Goal: Task Accomplishment & Management: Complete application form

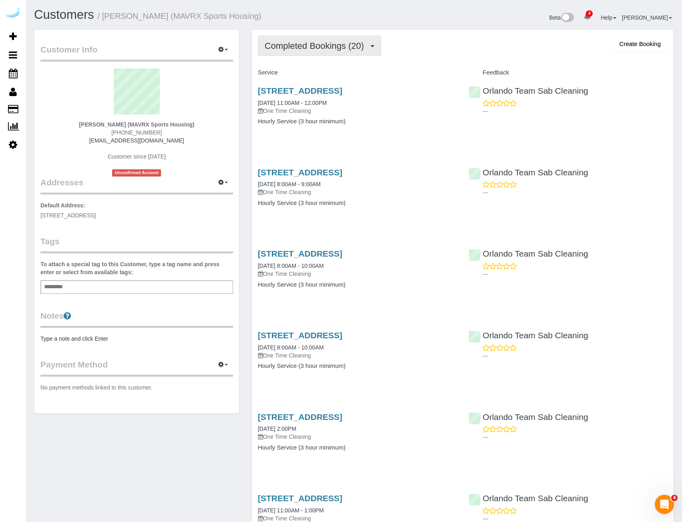
click at [339, 50] on span "Completed Bookings (20)" at bounding box center [316, 46] width 103 height 10
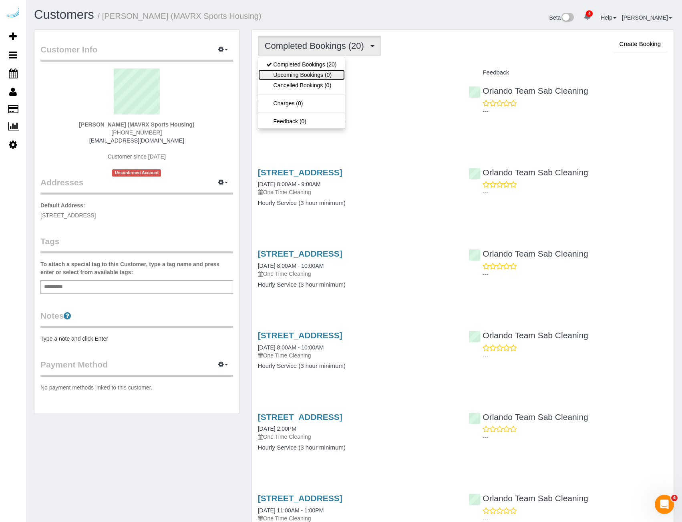
click at [316, 71] on link "Upcoming Bookings (0)" at bounding box center [301, 75] width 87 height 10
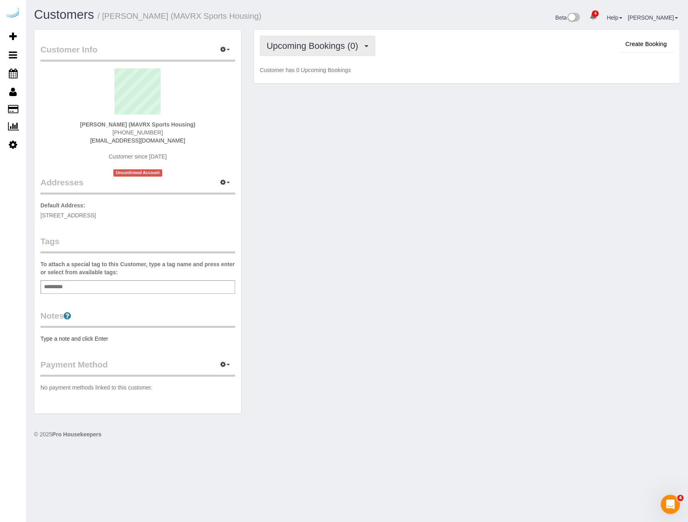
click at [320, 51] on button "Upcoming Bookings (0)" at bounding box center [318, 46] width 116 height 20
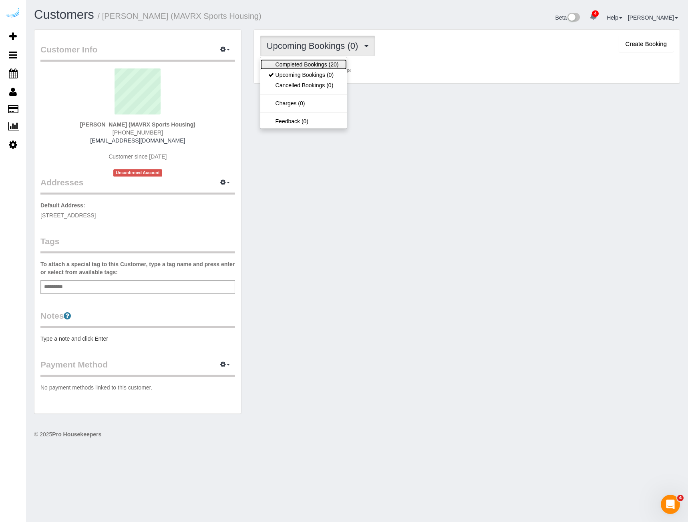
click at [302, 64] on link "Completed Bookings (20)" at bounding box center [303, 64] width 87 height 10
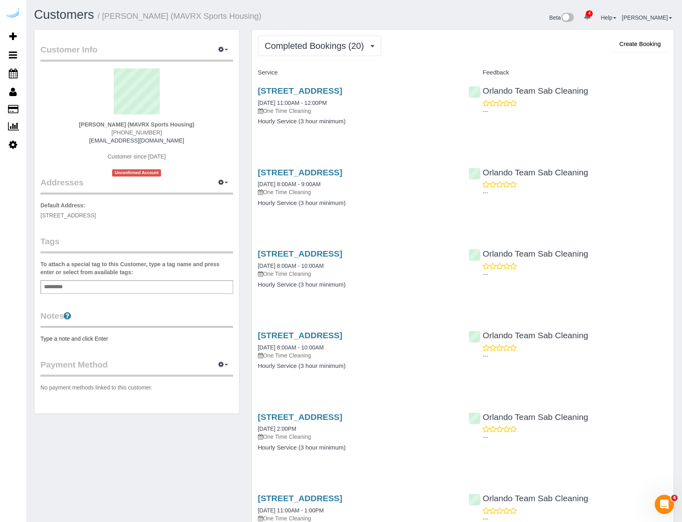
click at [447, 24] on div "Beta 4 Your Notifications You have 0 alerts × You have 13 to charge for 10/07/2…" at bounding box center [517, 18] width 326 height 21
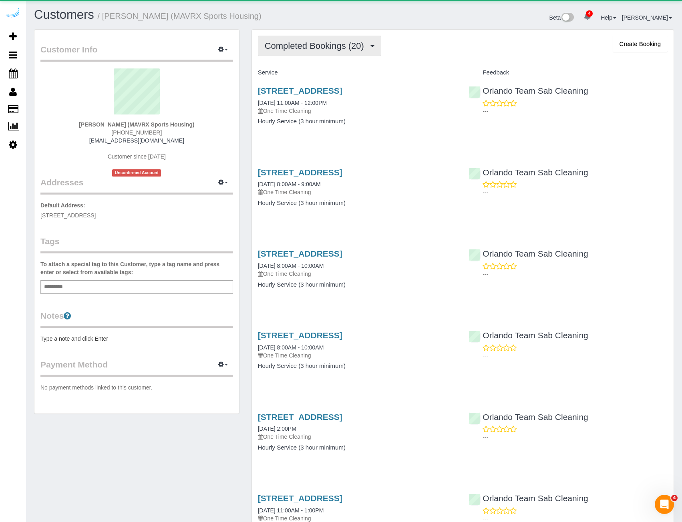
click at [282, 48] on span "Completed Bookings (20)" at bounding box center [316, 46] width 103 height 10
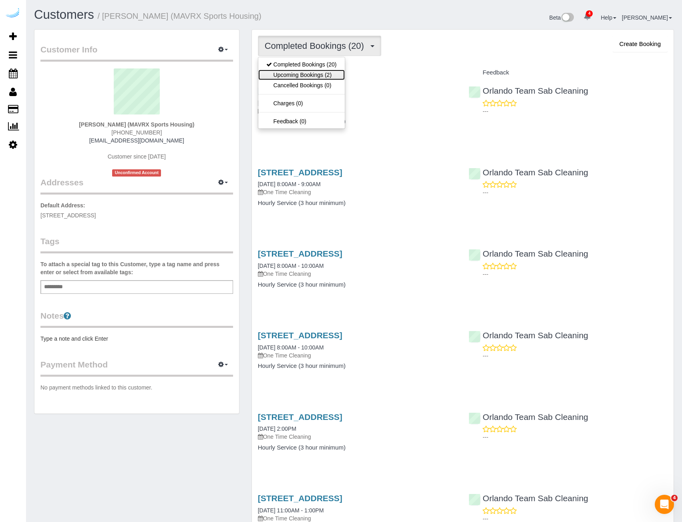
click at [284, 77] on link "Upcoming Bookings (2)" at bounding box center [301, 75] width 87 height 10
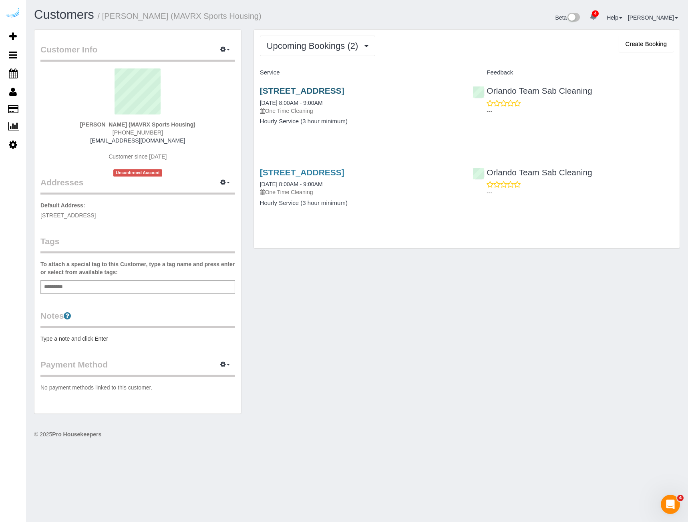
drag, startPoint x: 258, startPoint y: 91, endPoint x: 449, endPoint y: 92, distance: 190.7
click at [449, 92] on div "[STREET_ADDRESS] [DATE] 8:00AM - 9:00AM One Time Cleaning Hourly Service (3 hou…" at bounding box center [360, 110] width 213 height 62
copy link "[STREET_ADDRESS]"
drag, startPoint x: 258, startPoint y: 174, endPoint x: 449, endPoint y: 175, distance: 191.1
click at [449, 175] on div "[STREET_ADDRESS] [DATE] 8:00AM - 9:00AM One Time Cleaning Hourly Service (3 hou…" at bounding box center [360, 192] width 213 height 62
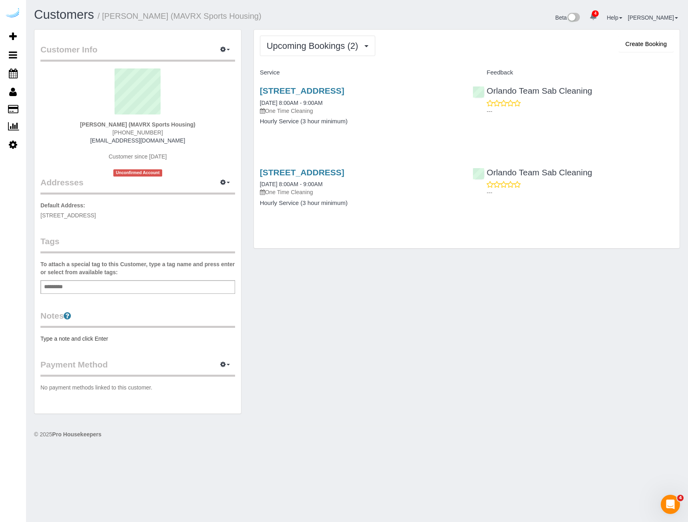
copy link "[STREET_ADDRESS]"
click at [344, 95] on link "[STREET_ADDRESS]" at bounding box center [302, 90] width 85 height 9
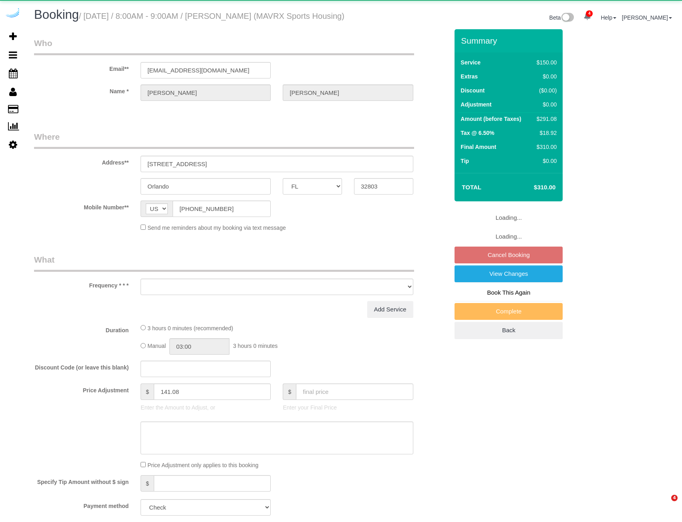
select select "FL"
select select "object:699"
select select "117"
select select "spot1"
select select "number:9"
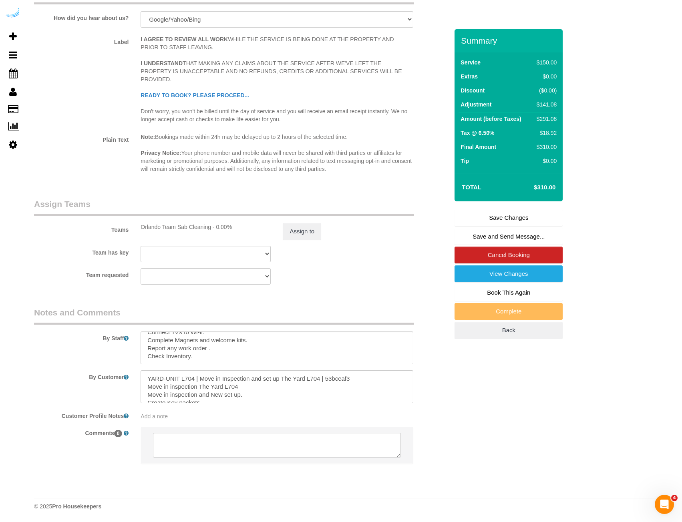
scroll to position [40, 0]
click at [219, 359] on textarea at bounding box center [277, 348] width 272 height 33
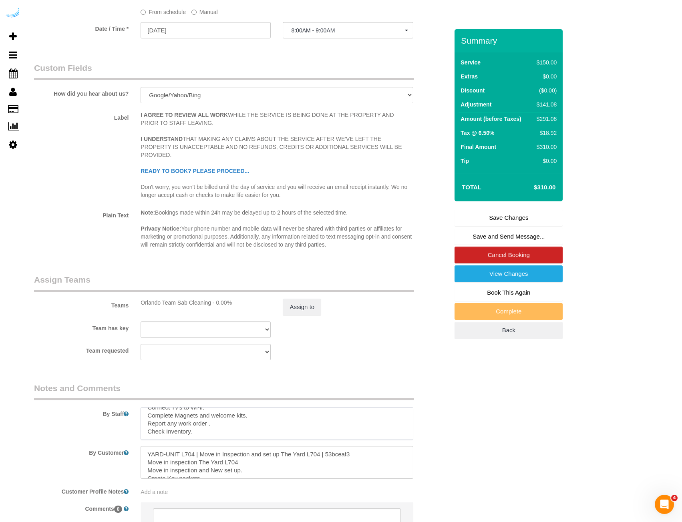
scroll to position [1081, 0]
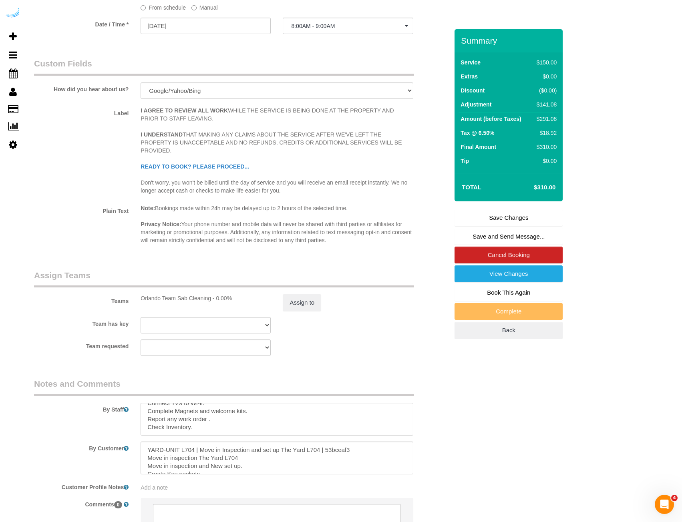
click at [174, 302] on div "Orlando Team Sab Cleaning - 0.00%" at bounding box center [206, 298] width 130 height 8
copy sui-booking-teams "Orlando Team Sab Cleaning - 0.00% Assign to"
click at [209, 302] on div "Orlando Team Sab Cleaning - 0.00%" at bounding box center [206, 298] width 130 height 8
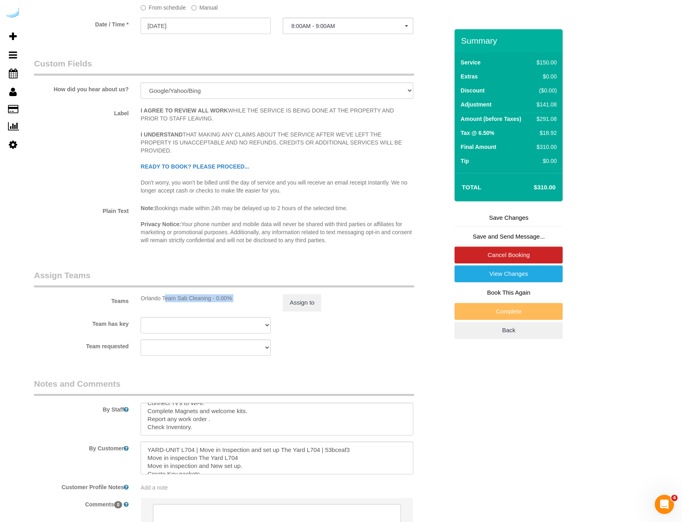
click at [218, 302] on div "Orlando Team Sab Cleaning - 0.00%" at bounding box center [206, 298] width 130 height 8
click at [226, 302] on div "Orlando Team Sab Cleaning - 0.00%" at bounding box center [206, 298] width 130 height 8
click at [233, 302] on div "Orlando Team Sab Cleaning - 0.00%" at bounding box center [206, 298] width 130 height 8
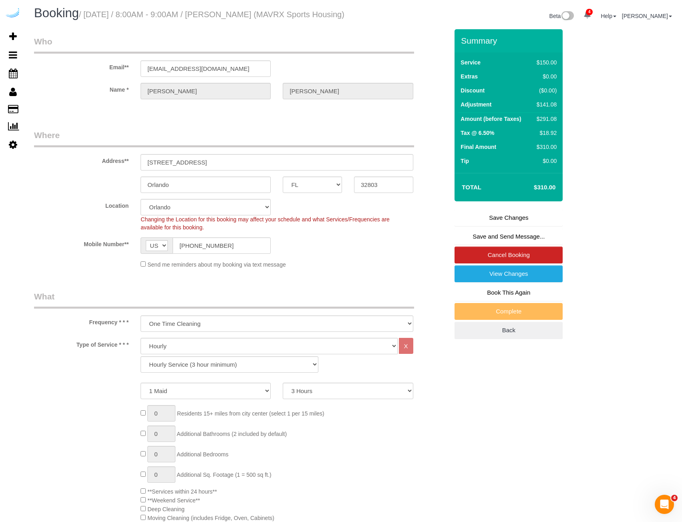
scroll to position [0, 0]
drag, startPoint x: 555, startPoint y: 197, endPoint x: 461, endPoint y: 64, distance: 162.9
click at [461, 64] on div "Summary Service $150.00 Extras $0.00 Discount ($0.00) Adjustment $141.08 Amount…" at bounding box center [509, 115] width 108 height 172
click at [456, 69] on div "Service $150.00 Extras $0.00 Discount ($0.00) Adjustment $141.08 Amount (before…" at bounding box center [509, 112] width 108 height 121
drag, startPoint x: 461, startPoint y: 71, endPoint x: 557, endPoint y: 195, distance: 156.8
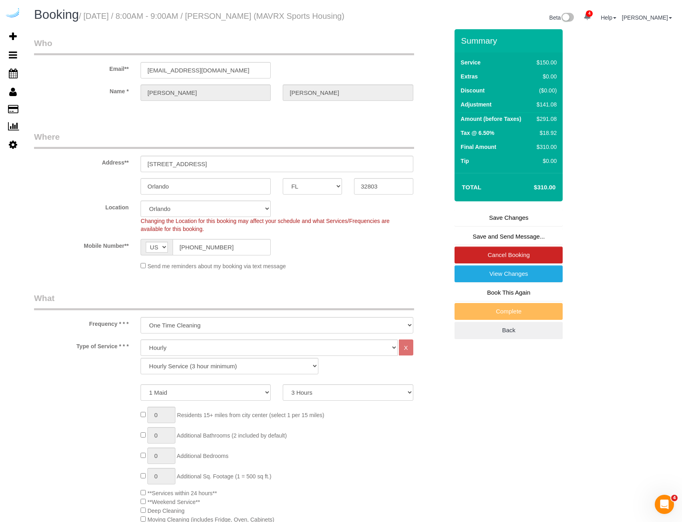
click at [557, 195] on div "Summary Service $150.00 Extras $0.00 Discount ($0.00) Adjustment $141.08 Amount…" at bounding box center [509, 115] width 108 height 172
click at [557, 195] on td "$310.00" at bounding box center [533, 187] width 52 height 20
drag, startPoint x: 557, startPoint y: 195, endPoint x: 469, endPoint y: 61, distance: 160.9
click at [469, 61] on div "Summary Service $150.00 Extras $0.00 Discount ($0.00) Adjustment $141.08 Amount…" at bounding box center [509, 115] width 108 height 172
click at [461, 66] on label "Service" at bounding box center [471, 62] width 20 height 8
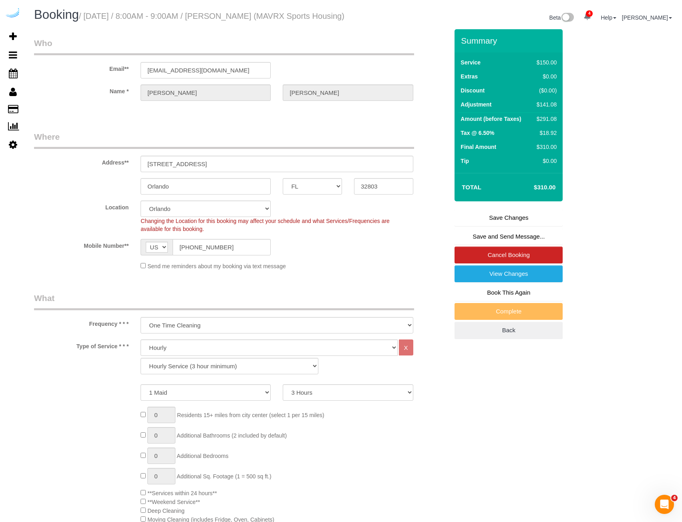
drag, startPoint x: 460, startPoint y: 74, endPoint x: 556, endPoint y: 201, distance: 159.3
click at [556, 201] on div "Summary Service $150.00 Extras $0.00 Discount ($0.00) Adjustment $141.08 Amount…" at bounding box center [509, 115] width 108 height 172
click at [557, 197] on td "$310.00" at bounding box center [533, 187] width 52 height 20
drag, startPoint x: 459, startPoint y: 67, endPoint x: 555, endPoint y: 196, distance: 161.2
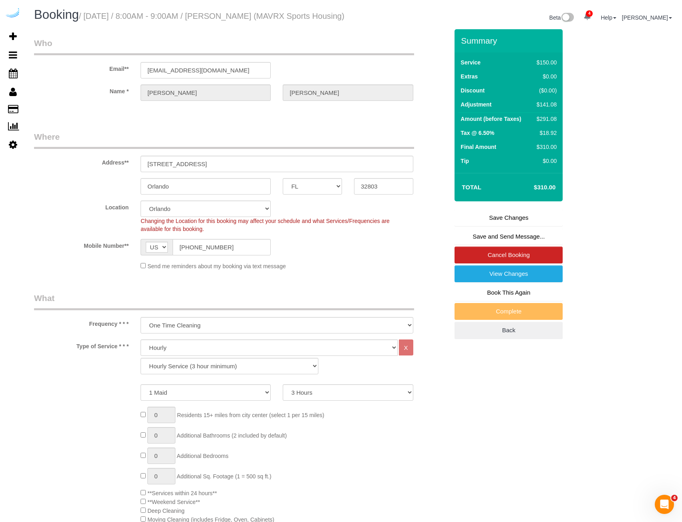
click at [555, 196] on div "Summary Service $150.00 Extras $0.00 Discount ($0.00) Adjustment $141.08 Amount…" at bounding box center [509, 115] width 108 height 172
click at [555, 191] on h4 "$310.00" at bounding box center [533, 187] width 46 height 7
drag, startPoint x: 556, startPoint y: 197, endPoint x: 459, endPoint y: 44, distance: 181.3
click at [459, 44] on div "Summary Service $150.00 Extras $0.00 Discount ($0.00) Adjustment $141.08 Amount…" at bounding box center [509, 115] width 108 height 172
click at [466, 45] on h3 "Summary" at bounding box center [510, 40] width 98 height 9
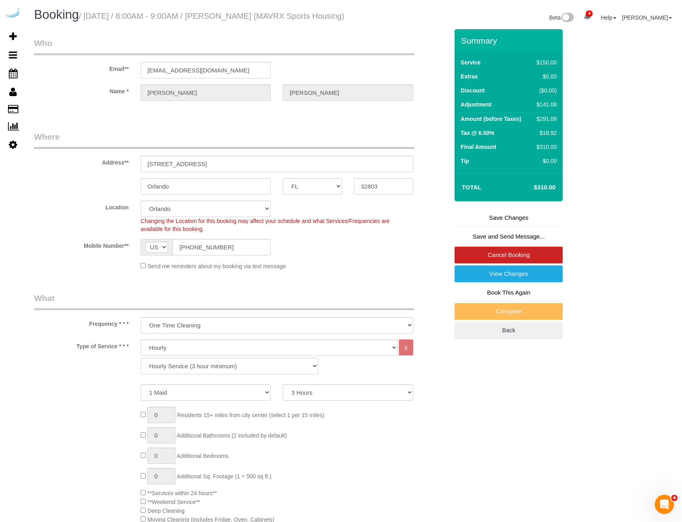
drag, startPoint x: 461, startPoint y: 50, endPoint x: 558, endPoint y: 200, distance: 178.1
click at [558, 200] on div "Summary Service $150.00 Extras $0.00 Discount ($0.00) Adjustment $141.08 Amount…" at bounding box center [509, 115] width 108 height 172
click at [558, 197] on td "$310.00" at bounding box center [533, 187] width 52 height 20
drag, startPoint x: 557, startPoint y: 193, endPoint x: 461, endPoint y: 41, distance: 178.9
click at [461, 41] on div "Summary Service $150.00 Extras $0.00 Discount ($0.00) Adjustment $141.08 Amount…" at bounding box center [509, 115] width 108 height 172
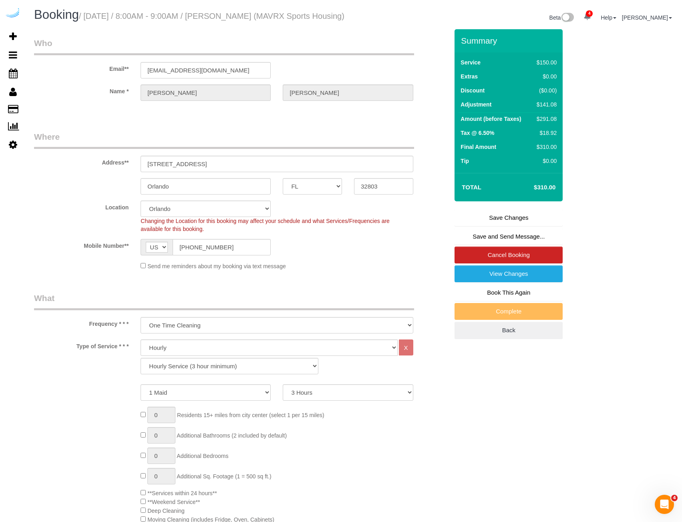
click at [463, 45] on h3 "Summary" at bounding box center [510, 40] width 98 height 9
drag, startPoint x: 462, startPoint y: 51, endPoint x: 556, endPoint y: 201, distance: 177.0
click at [556, 201] on div "Summary Service $150.00 Extras $0.00 Discount ($0.00) Adjustment $141.08 Amount…" at bounding box center [509, 115] width 108 height 172
click at [556, 195] on td "$310.00" at bounding box center [533, 187] width 52 height 20
drag, startPoint x: 556, startPoint y: 195, endPoint x: 458, endPoint y: 49, distance: 176.0
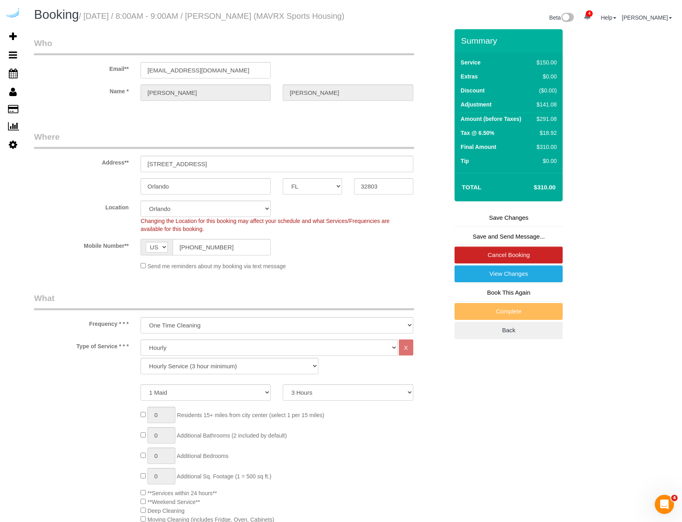
click at [458, 49] on div "Summary Service $150.00 Extras $0.00 Discount ($0.00) Adjustment $141.08 Amount…" at bounding box center [509, 115] width 108 height 172
click at [463, 45] on h3 "Summary" at bounding box center [510, 40] width 98 height 9
drag, startPoint x: 465, startPoint y: 50, endPoint x: 563, endPoint y: 199, distance: 178.3
click at [555, 191] on h4 "$310.00" at bounding box center [533, 187] width 46 height 7
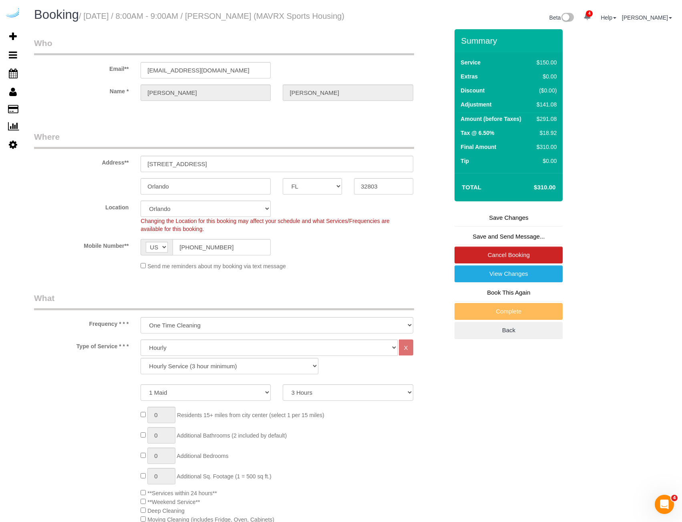
drag, startPoint x: 535, startPoint y: 196, endPoint x: 557, endPoint y: 196, distance: 22.4
click at [557, 196] on td "$310.00" at bounding box center [533, 187] width 52 height 20
drag, startPoint x: 557, startPoint y: 198, endPoint x: 458, endPoint y: 61, distance: 169.3
click at [458, 61] on div "Summary Service $150.00 Extras $0.00 Discount ($0.00) Adjustment $141.08 Amount…" at bounding box center [509, 115] width 108 height 172
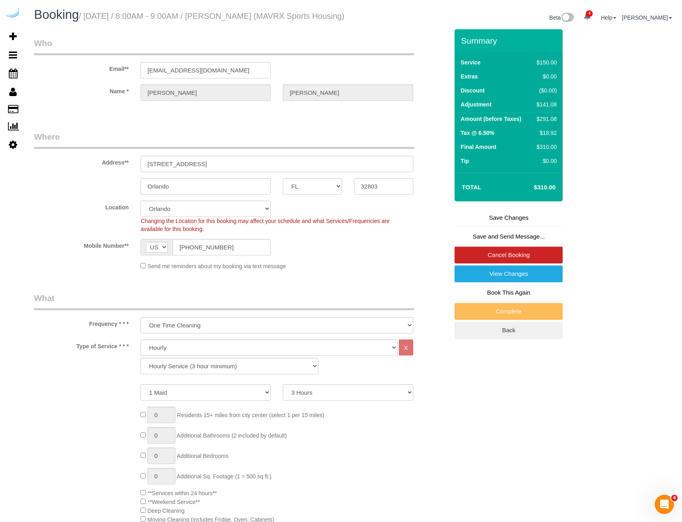
click at [466, 66] on div "Service $150.00 Extras $0.00 Discount ($0.00) Adjustment $141.08 Amount (before…" at bounding box center [509, 112] width 108 height 121
drag, startPoint x: 461, startPoint y: 52, endPoint x: 559, endPoint y: 193, distance: 171.3
click at [559, 193] on div "Summary Service $150.00 Extras $0.00 Discount ($0.00) Adjustment $141.08 Amount…" at bounding box center [509, 115] width 108 height 172
click at [559, 193] on td "$310.00" at bounding box center [533, 187] width 52 height 20
click at [465, 95] on label "Discount" at bounding box center [473, 91] width 24 height 8
